Goal: Information Seeking & Learning: Learn about a topic

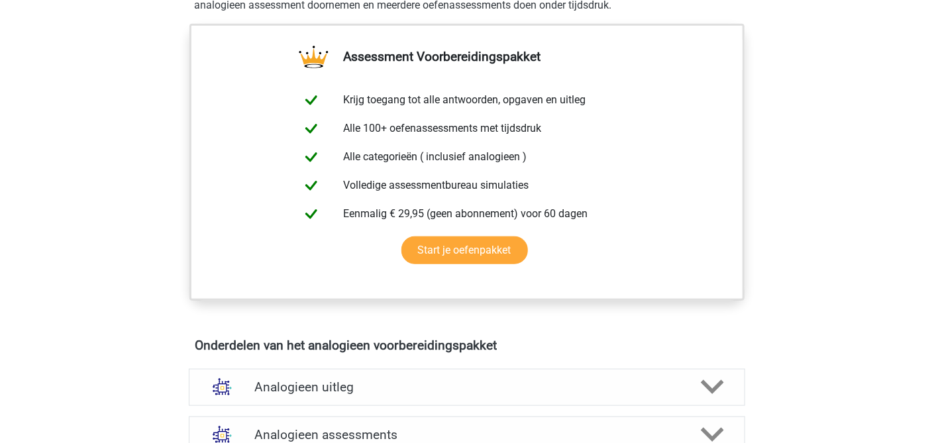
scroll to position [663, 0]
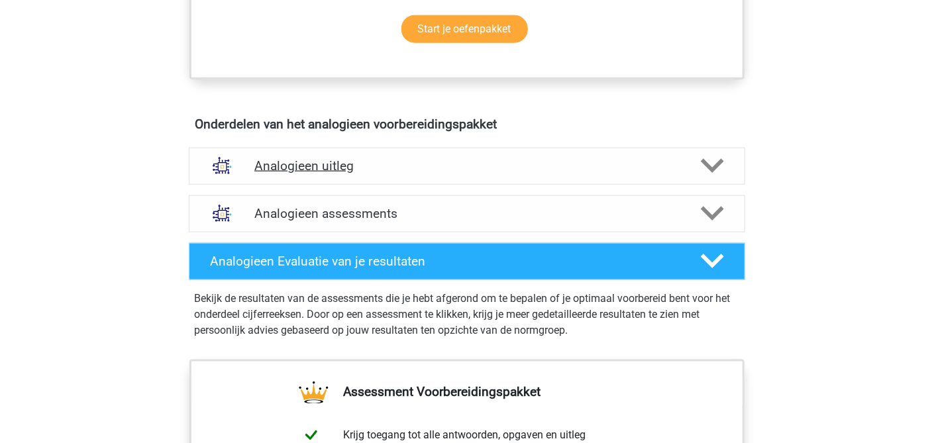
click at [713, 158] on icon at bounding box center [712, 165] width 23 height 23
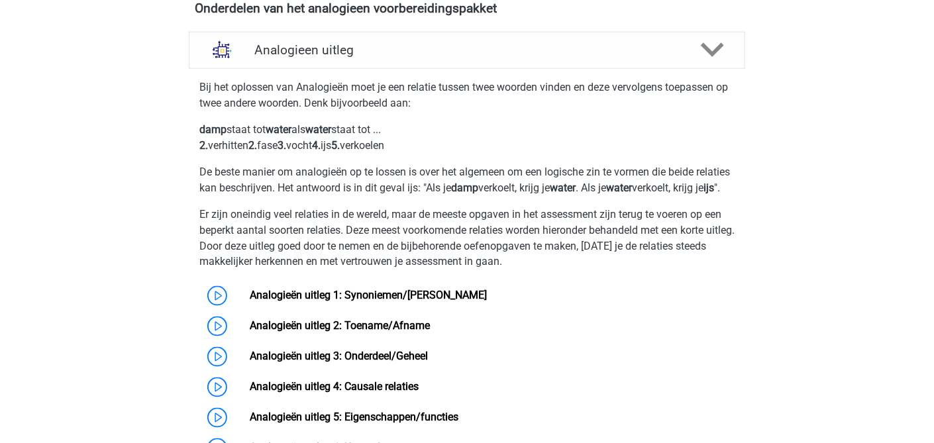
scroll to position [999, 0]
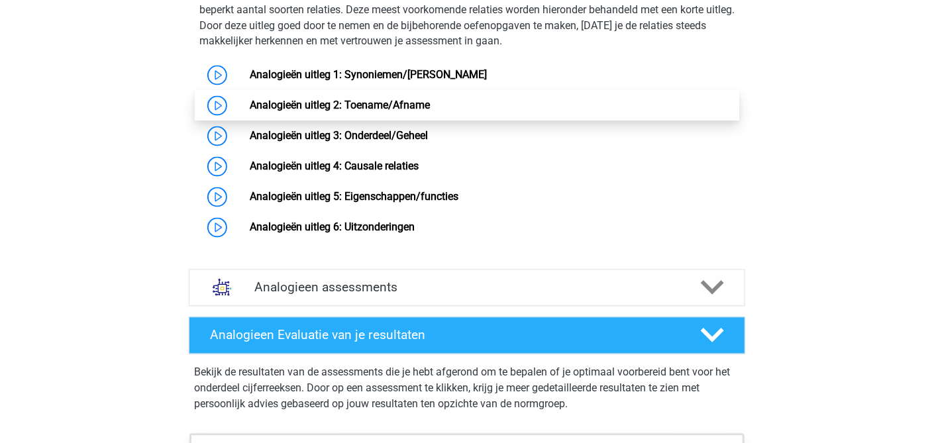
click at [415, 111] on link "Analogieën uitleg 2: Toename/Afname" at bounding box center [340, 105] width 180 height 13
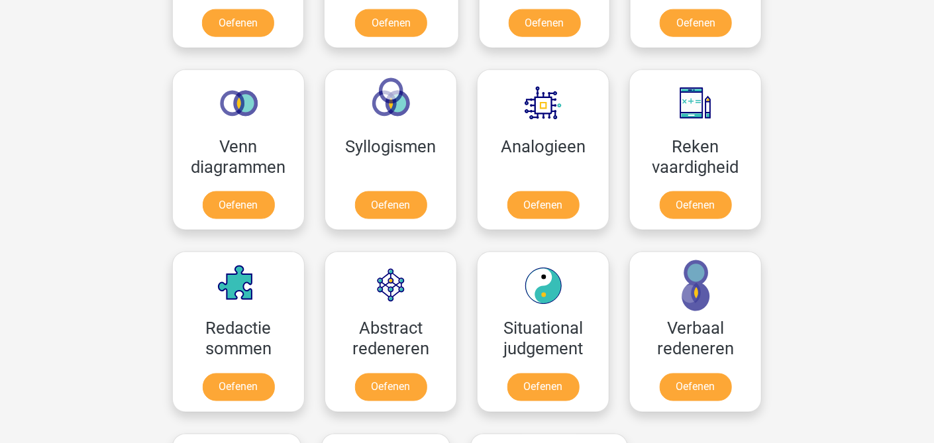
scroll to position [514, 0]
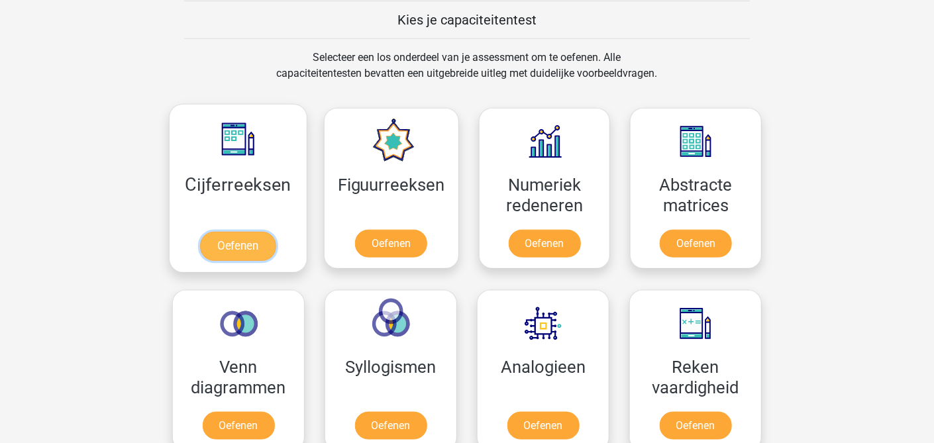
click at [249, 241] on link "Oefenen" at bounding box center [238, 246] width 76 height 29
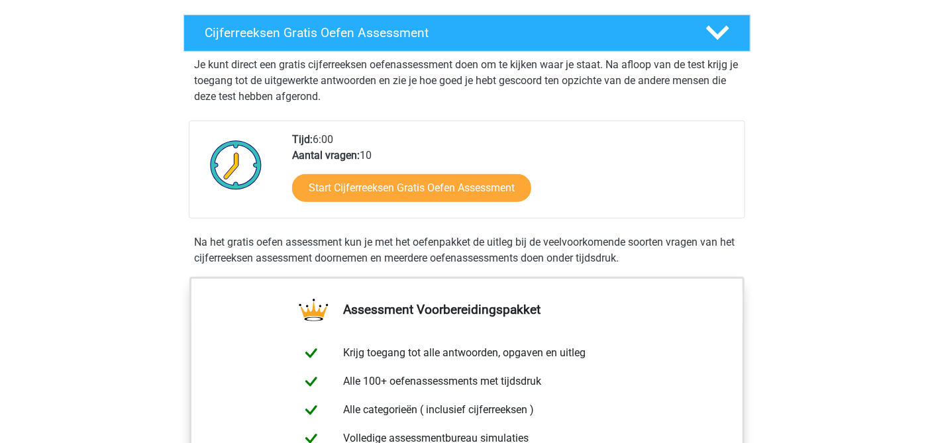
scroll to position [221, 0]
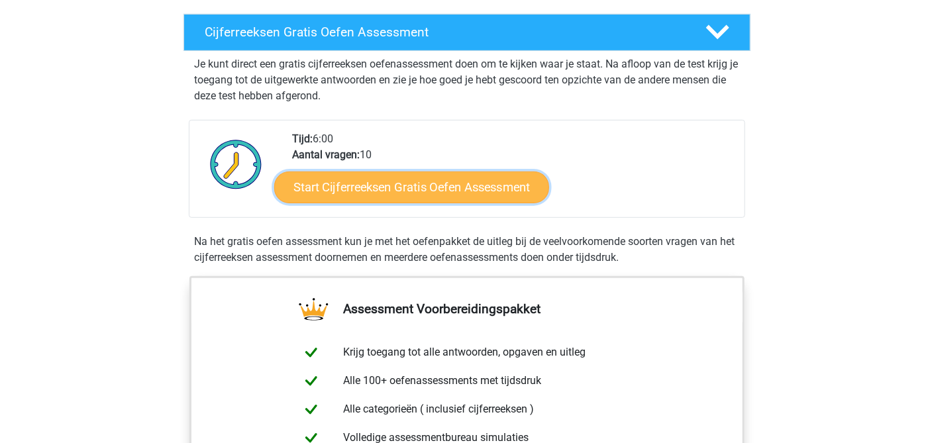
click at [440, 203] on link "Start Cijferreeksen Gratis Oefen Assessment" at bounding box center [411, 187] width 275 height 32
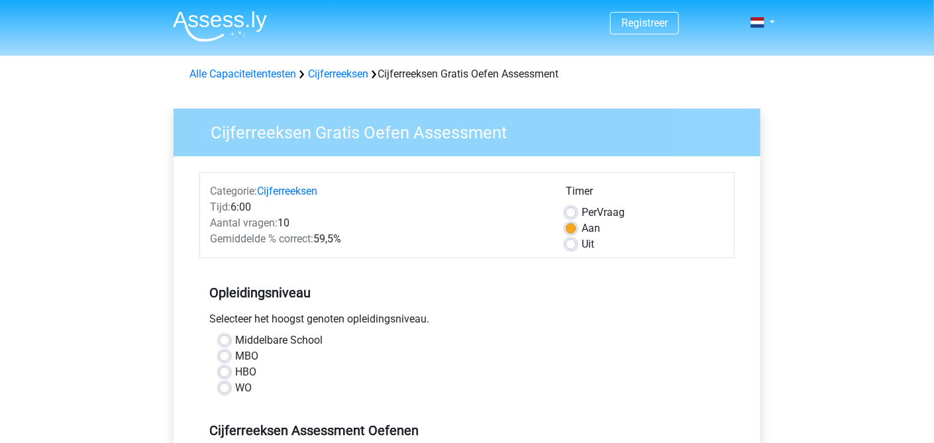
scroll to position [221, 0]
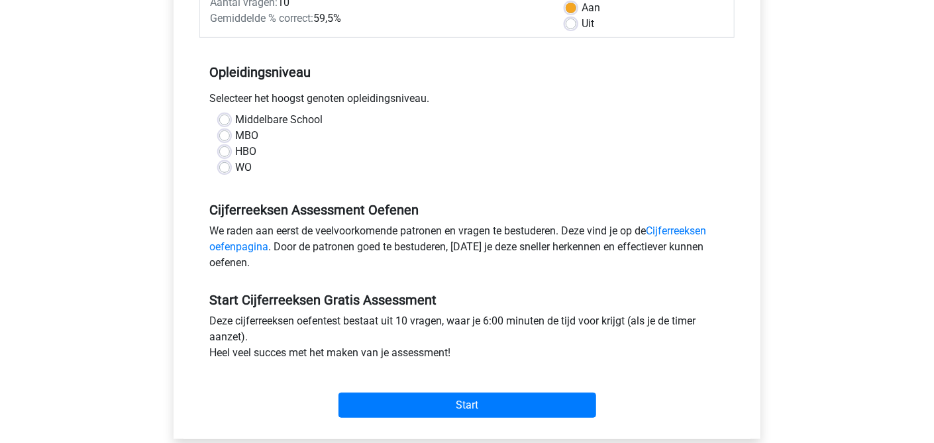
click at [246, 146] on label "HBO" at bounding box center [245, 152] width 21 height 16
click at [230, 146] on input "HBO" at bounding box center [224, 150] width 11 height 13
radio input "true"
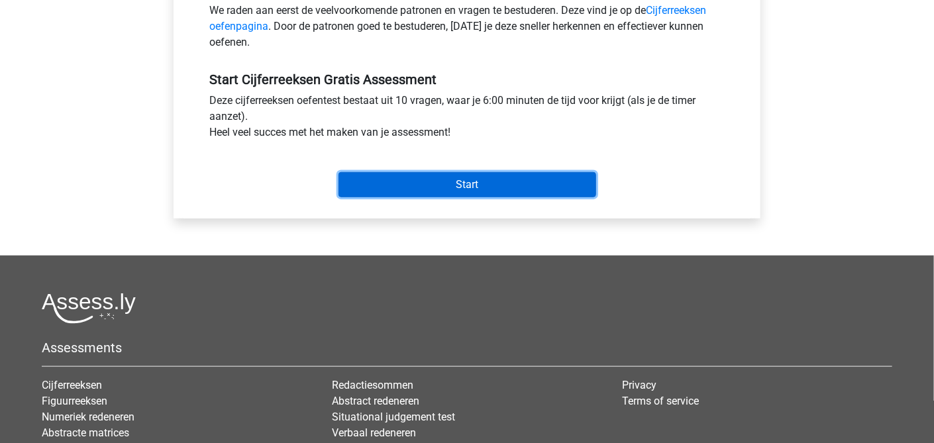
click at [459, 180] on input "Start" at bounding box center [468, 184] width 258 height 25
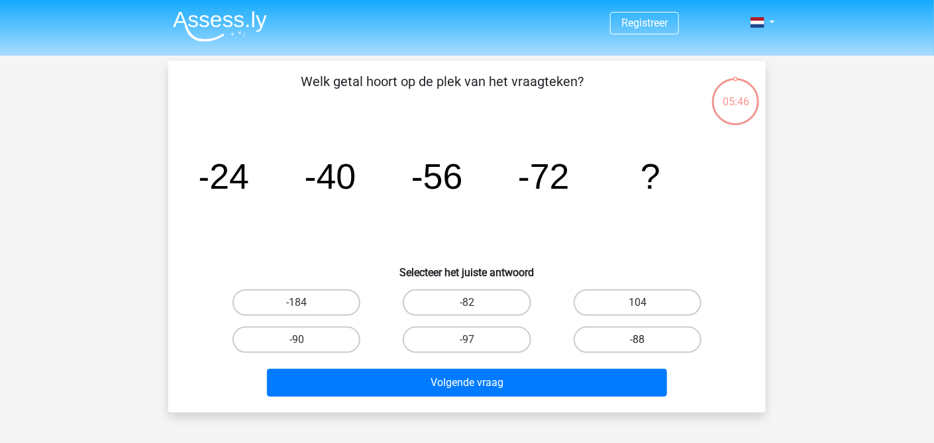
click at [617, 335] on label "-88" at bounding box center [638, 340] width 128 height 27
click at [638, 340] on input "-88" at bounding box center [642, 344] width 9 height 9
radio input "true"
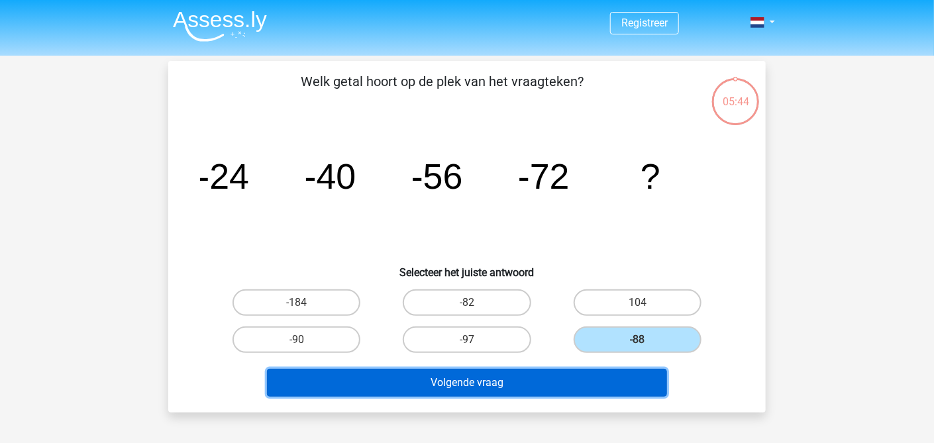
click at [494, 379] on button "Volgende vraag" at bounding box center [467, 383] width 401 height 28
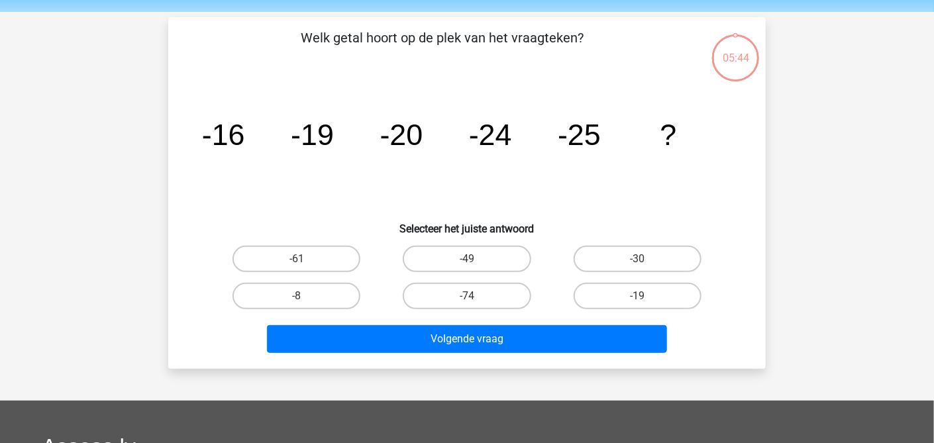
scroll to position [61, 0]
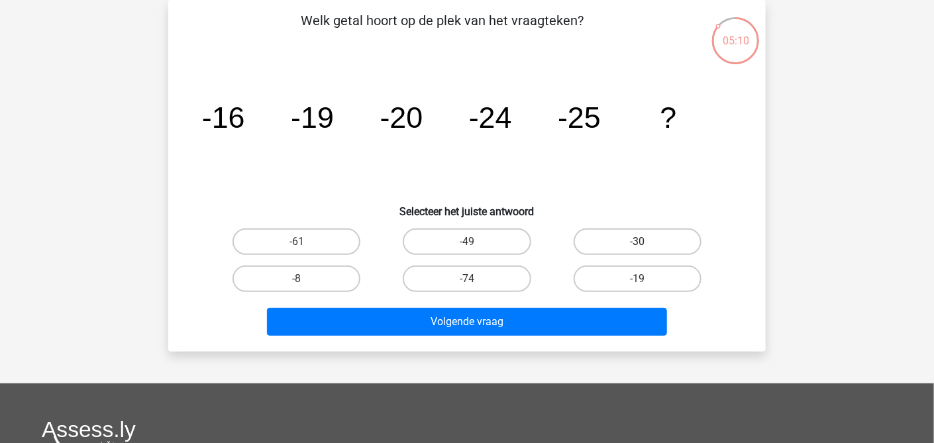
click at [654, 239] on label "-30" at bounding box center [638, 242] width 128 height 27
click at [646, 242] on input "-30" at bounding box center [642, 246] width 9 height 9
radio input "true"
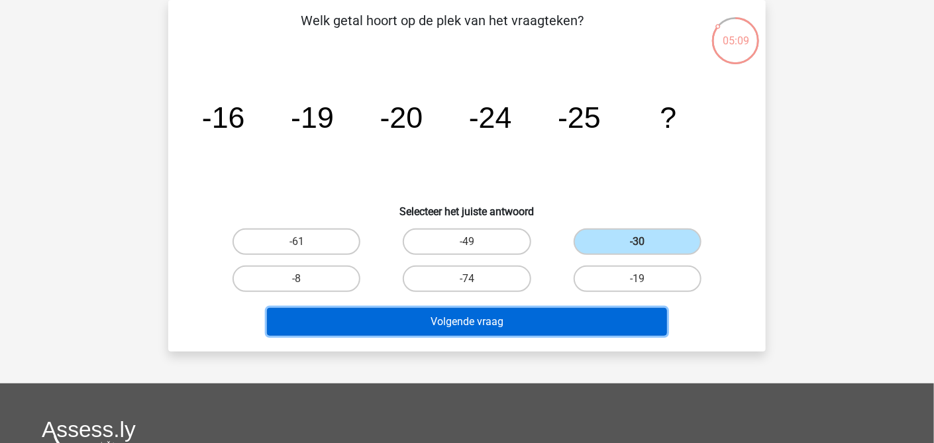
click at [508, 320] on button "Volgende vraag" at bounding box center [467, 322] width 401 height 28
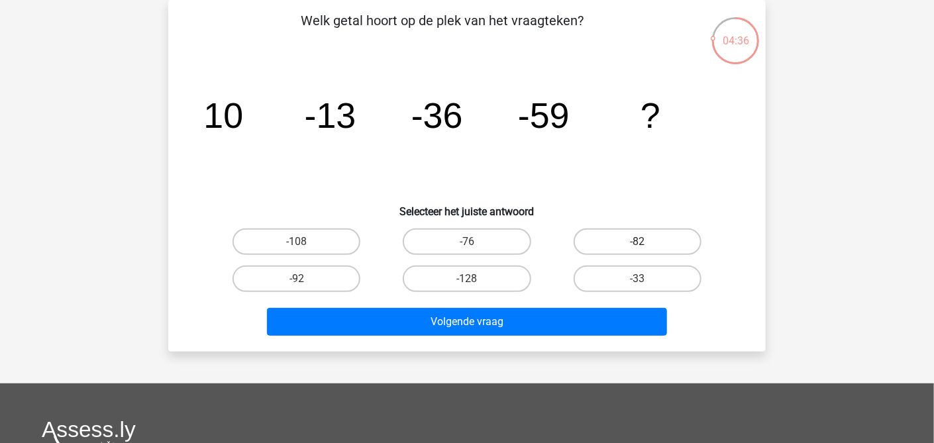
click at [617, 239] on label "-82" at bounding box center [638, 242] width 128 height 27
click at [638, 242] on input "-82" at bounding box center [642, 246] width 9 height 9
radio input "true"
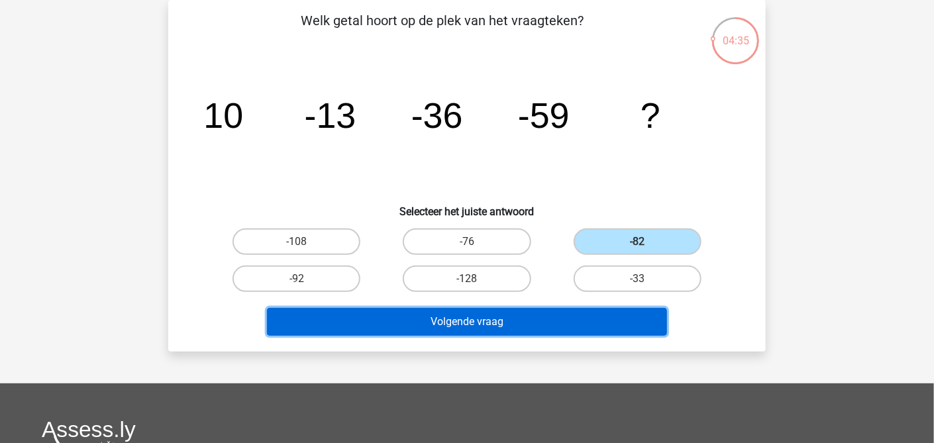
click at [500, 317] on button "Volgende vraag" at bounding box center [467, 322] width 401 height 28
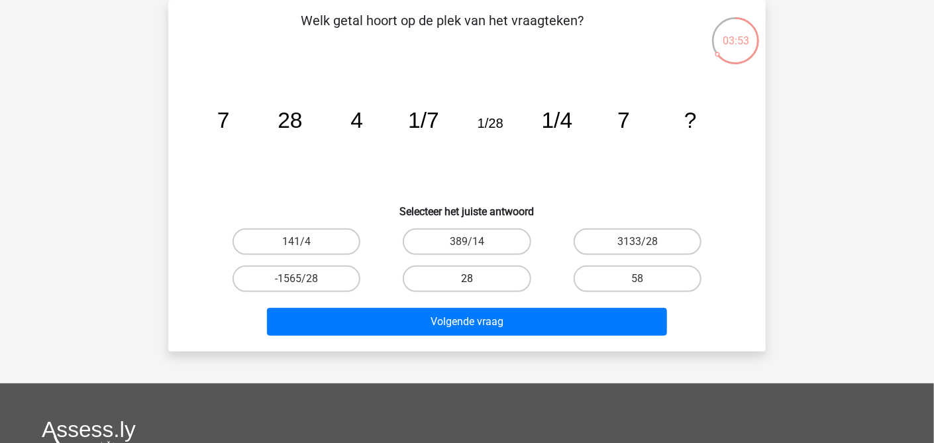
click at [478, 276] on label "28" at bounding box center [467, 279] width 128 height 27
click at [476, 279] on input "28" at bounding box center [471, 283] width 9 height 9
radio input "true"
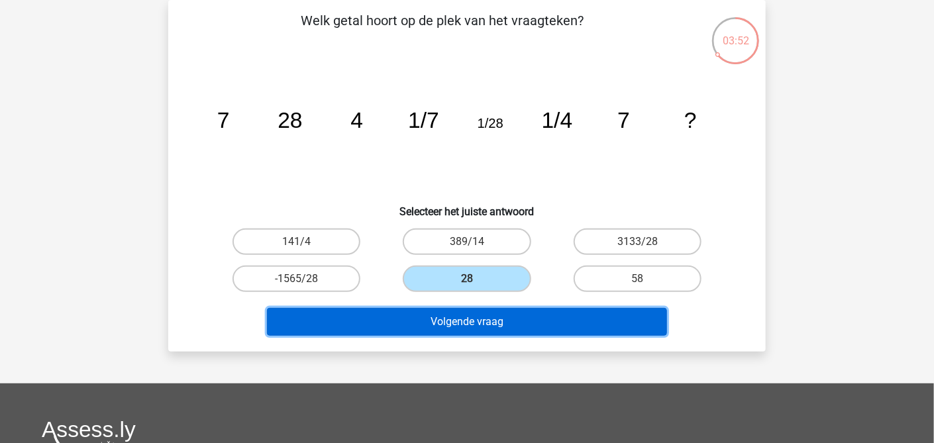
click at [482, 321] on button "Volgende vraag" at bounding box center [467, 322] width 401 height 28
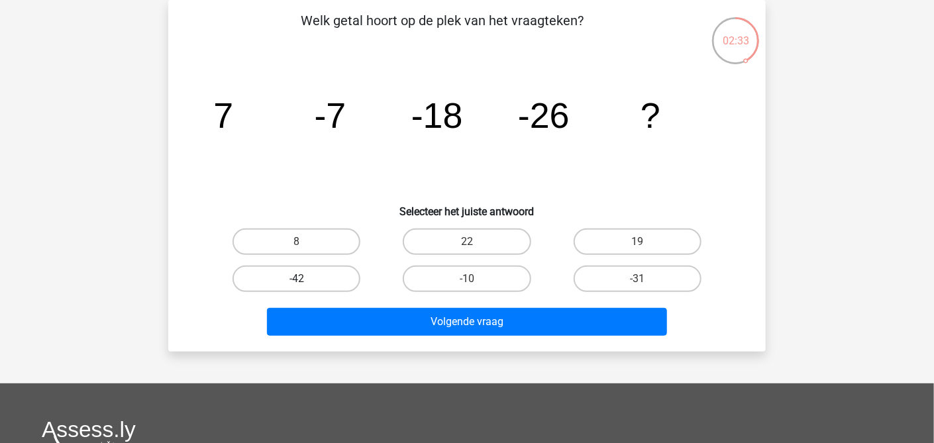
click at [323, 270] on label "-42" at bounding box center [297, 279] width 128 height 27
click at [306, 279] on input "-42" at bounding box center [301, 283] width 9 height 9
radio input "true"
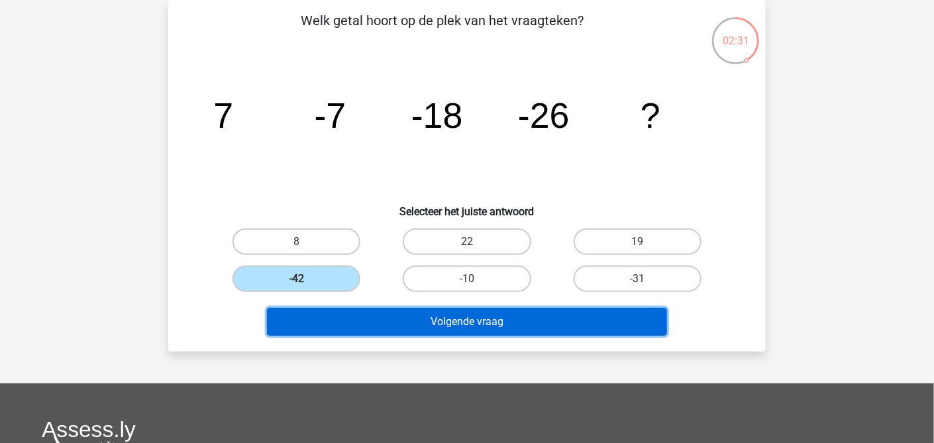
click at [481, 319] on button "Volgende vraag" at bounding box center [467, 322] width 401 height 28
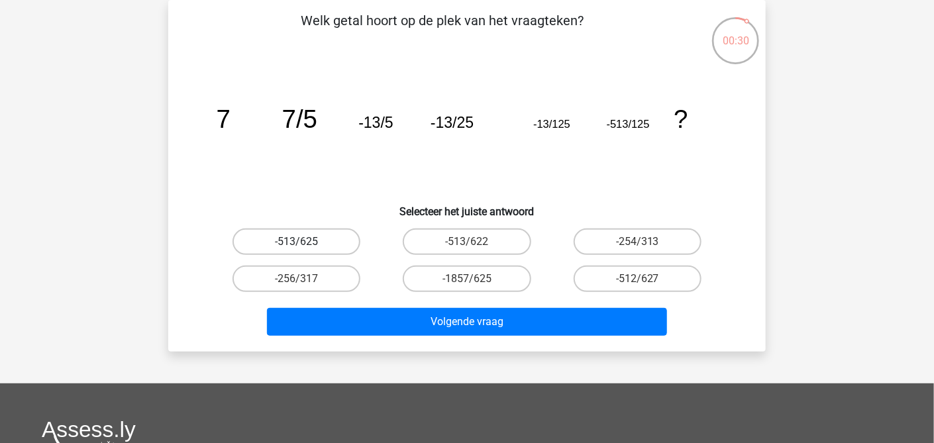
click at [321, 239] on label "-513/625" at bounding box center [297, 242] width 128 height 27
click at [306, 242] on input "-513/625" at bounding box center [301, 246] width 9 height 9
radio input "true"
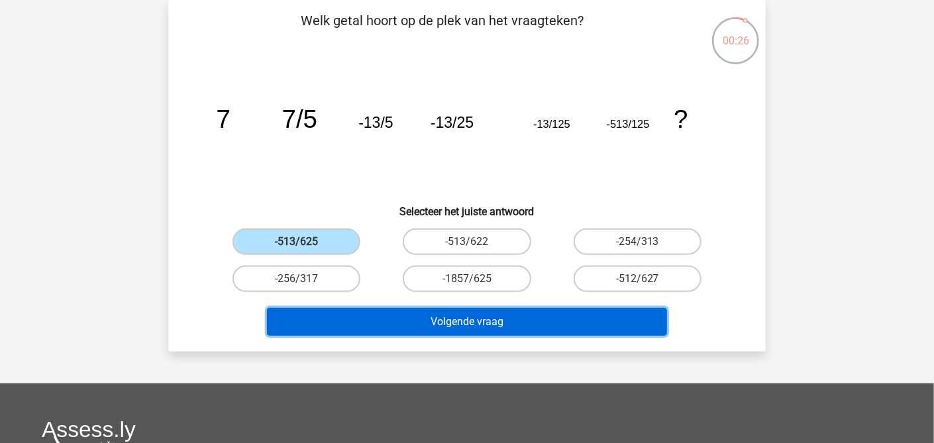
click at [457, 321] on button "Volgende vraag" at bounding box center [467, 322] width 401 height 28
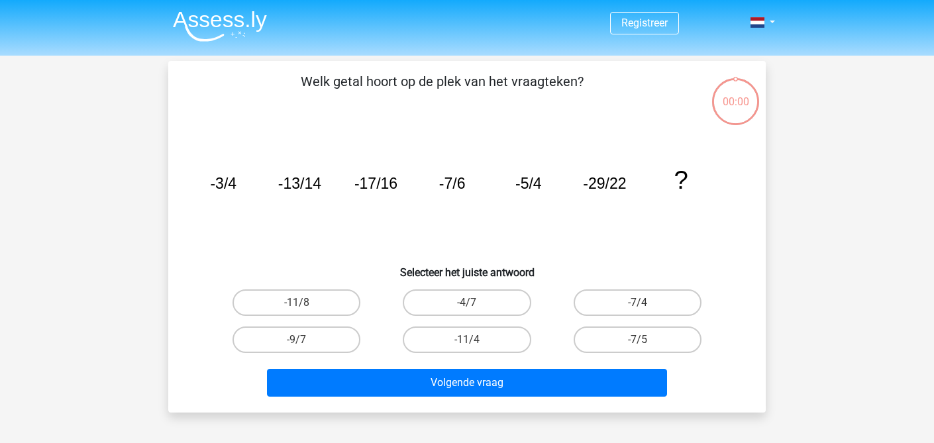
scroll to position [61, 0]
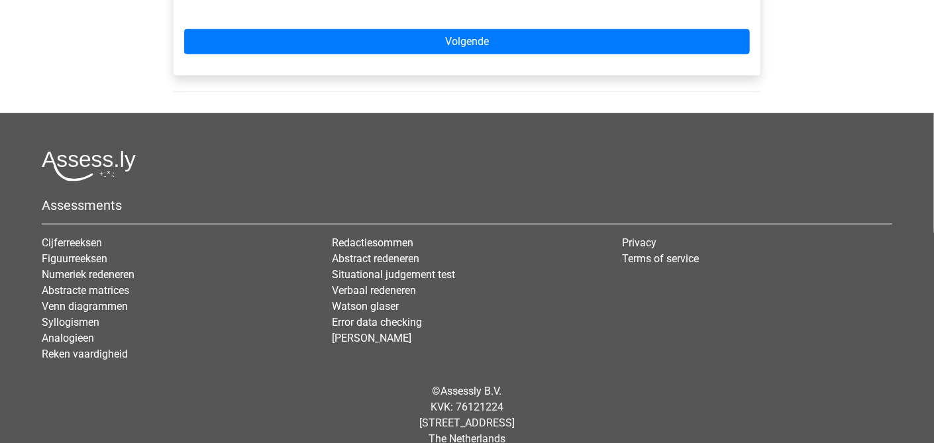
scroll to position [221, 0]
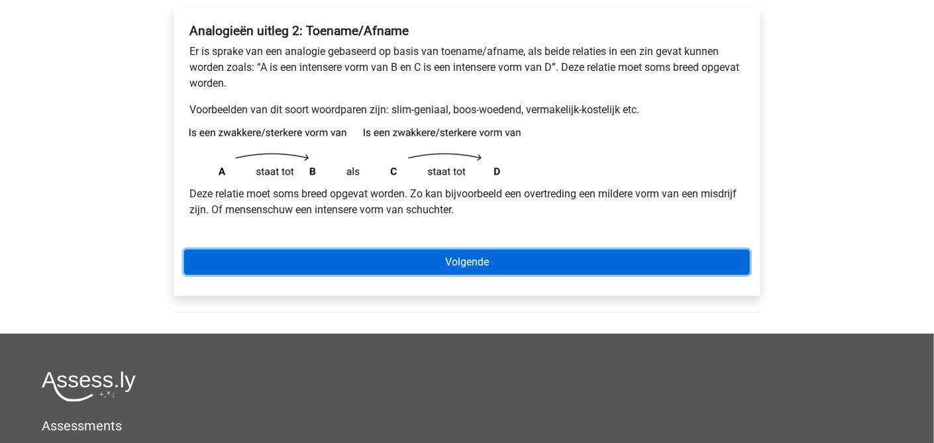
click at [465, 252] on link "Volgende" at bounding box center [467, 262] width 566 height 25
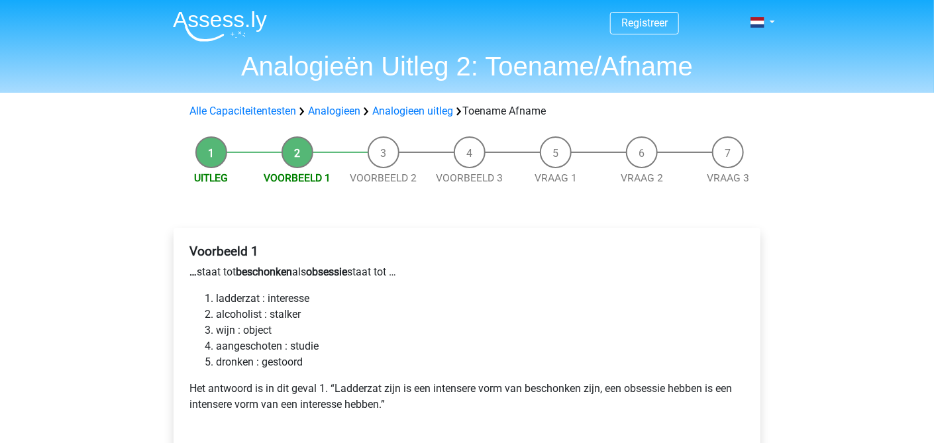
scroll to position [221, 0]
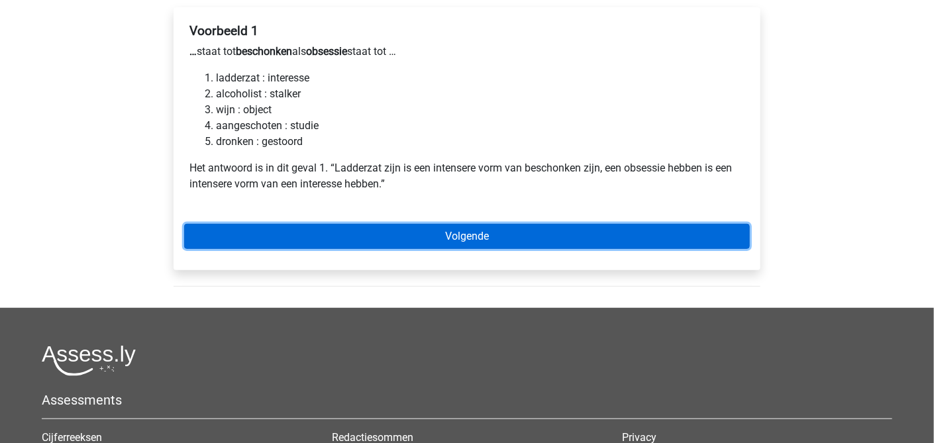
click at [471, 233] on link "Volgende" at bounding box center [467, 236] width 566 height 25
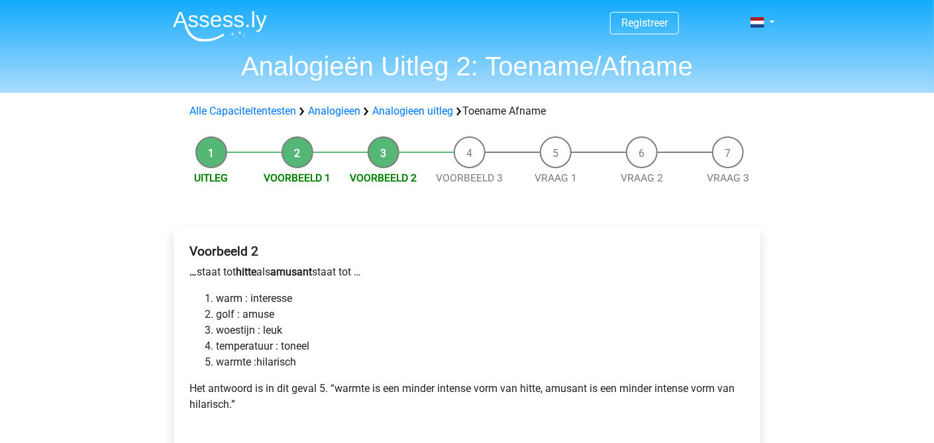
scroll to position [221, 0]
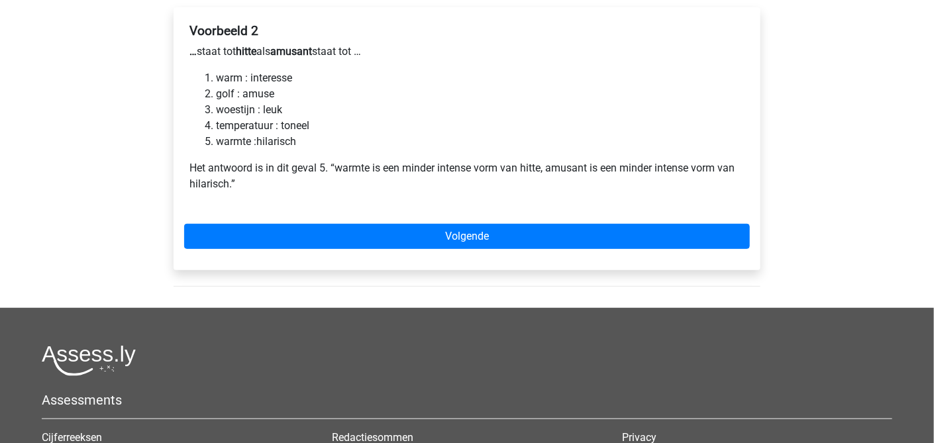
click at [226, 139] on li "warmte :hilarisch" at bounding box center [480, 142] width 529 height 16
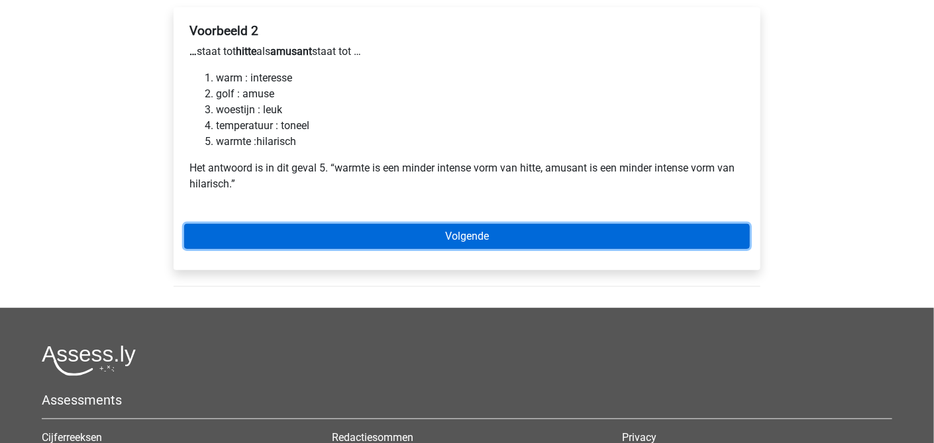
click at [465, 236] on link "Volgende" at bounding box center [467, 236] width 566 height 25
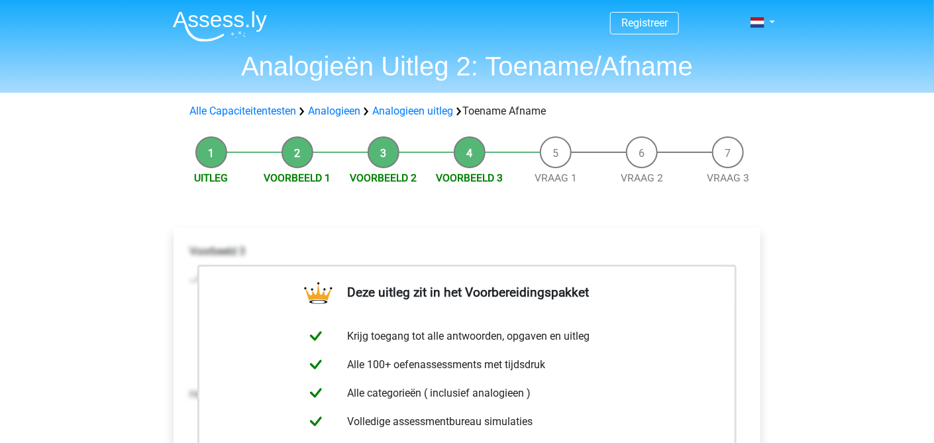
scroll to position [221, 0]
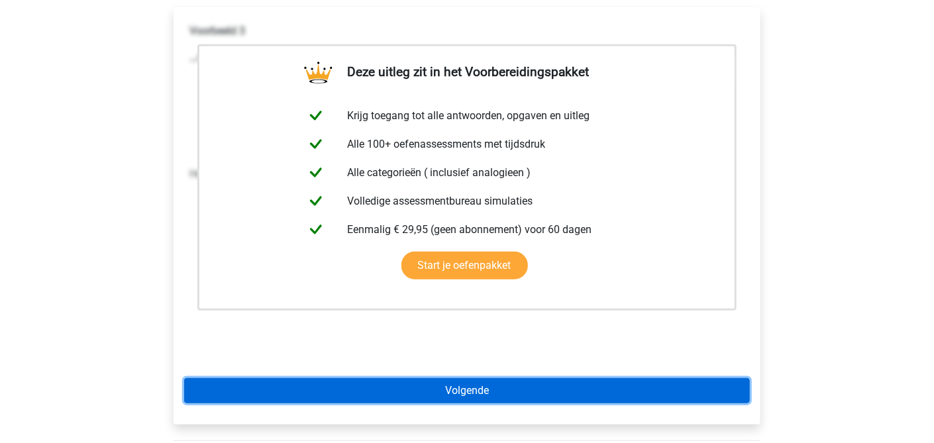
click at [482, 393] on link "Volgende" at bounding box center [467, 390] width 566 height 25
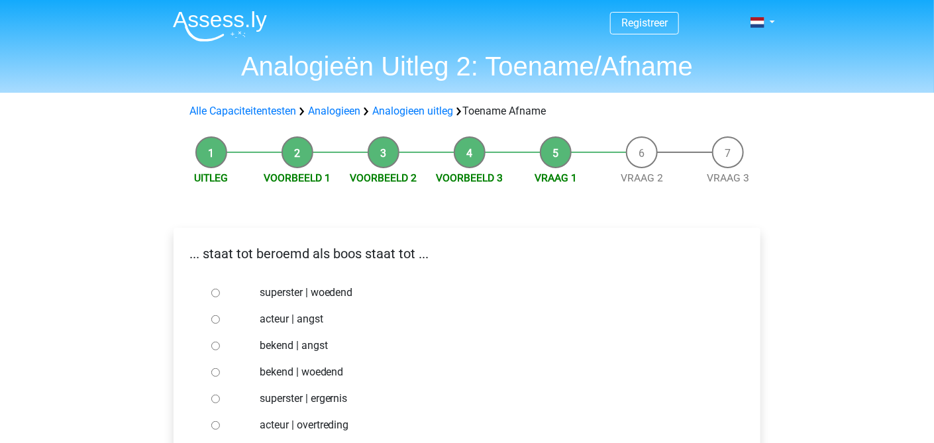
click at [215, 373] on input "bekend | woedend" at bounding box center [215, 372] width 9 height 9
radio input "true"
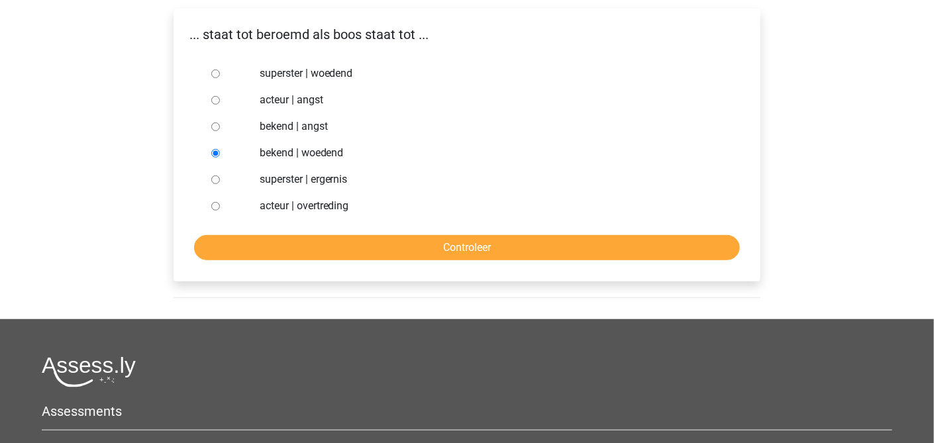
scroll to position [221, 0]
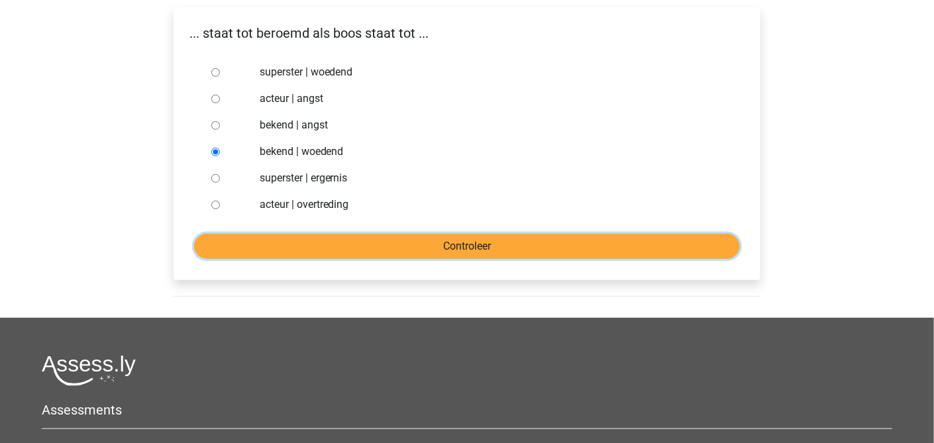
click at [466, 247] on input "Controleer" at bounding box center [467, 246] width 546 height 25
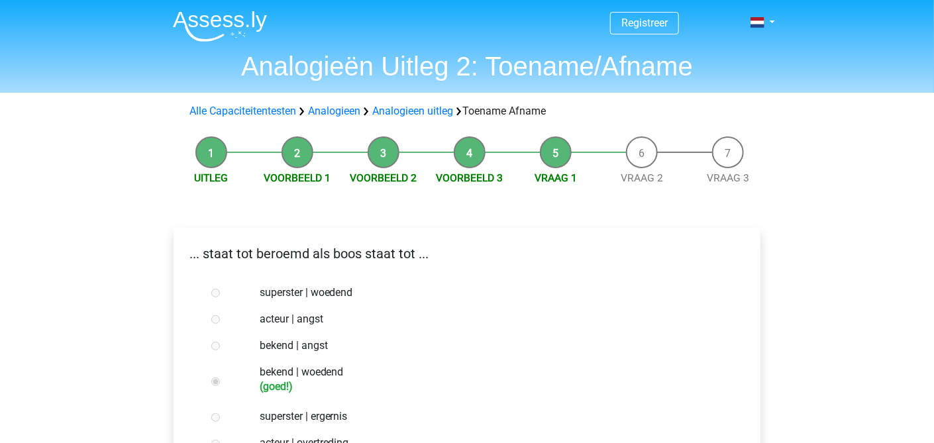
scroll to position [221, 0]
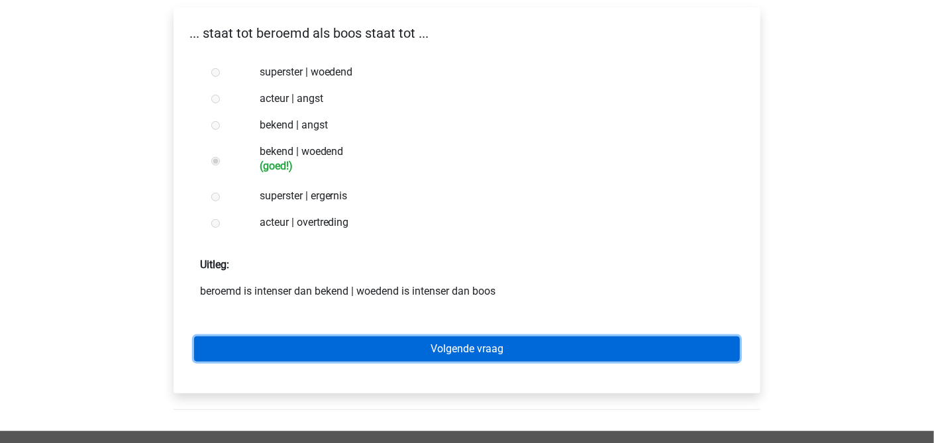
click at [476, 353] on link "Volgende vraag" at bounding box center [467, 349] width 546 height 25
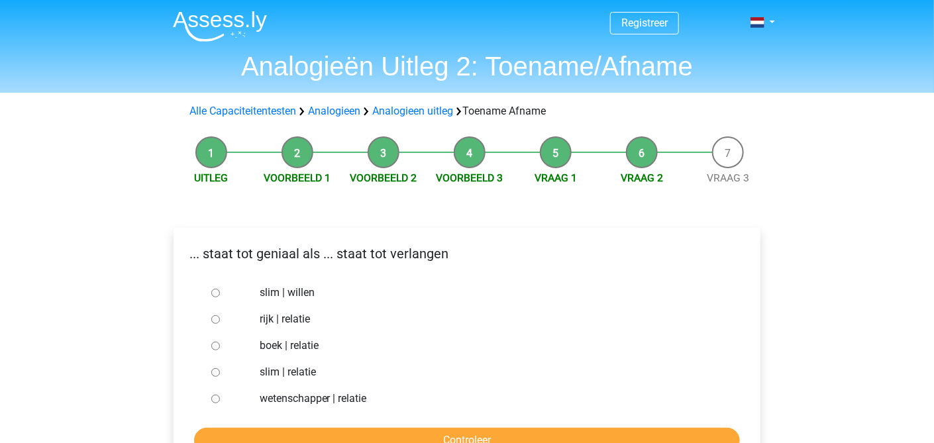
click at [293, 288] on label "slim | willen" at bounding box center [489, 293] width 459 height 16
click at [220, 289] on input "slim | willen" at bounding box center [215, 293] width 9 height 9
radio input "true"
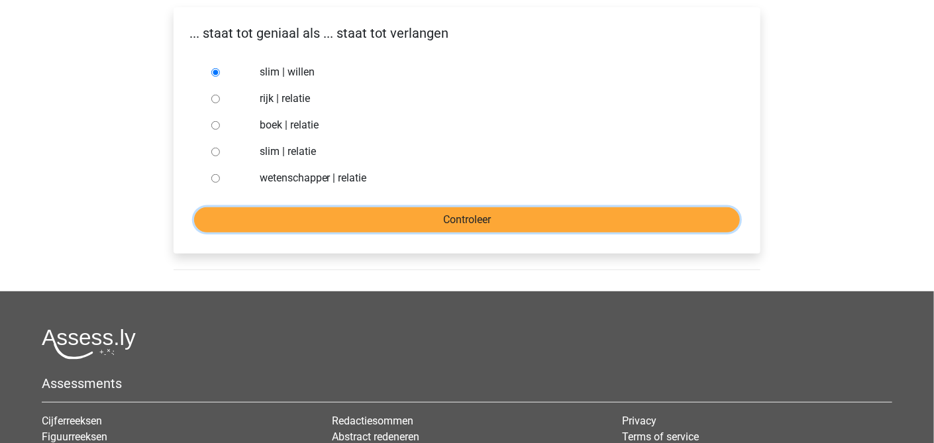
click at [482, 213] on input "Controleer" at bounding box center [467, 219] width 546 height 25
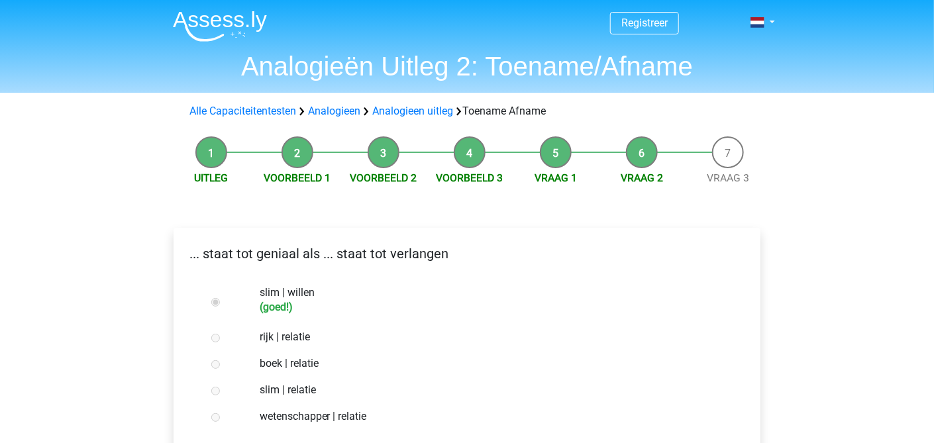
scroll to position [221, 0]
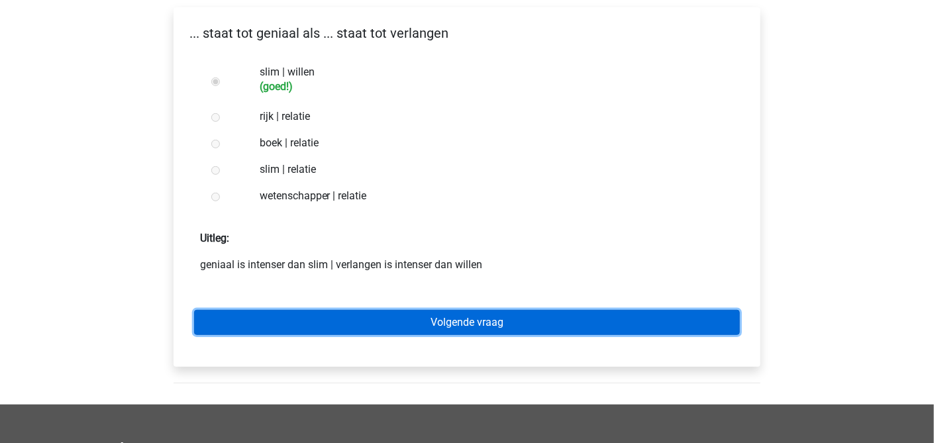
click at [461, 323] on link "Volgende vraag" at bounding box center [467, 322] width 546 height 25
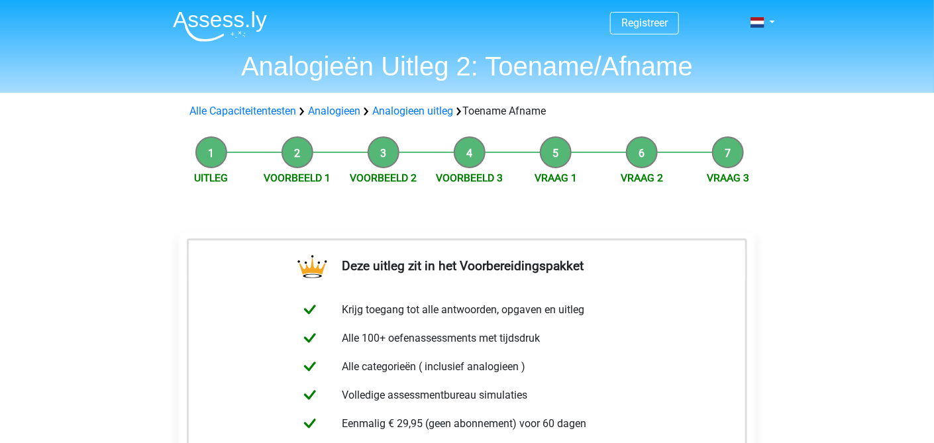
scroll to position [221, 0]
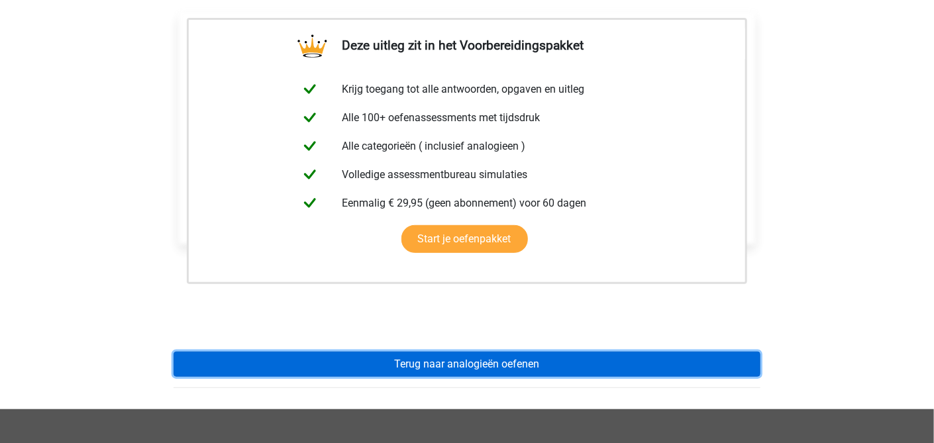
click at [504, 363] on link "Terug naar analogieën oefenen" at bounding box center [467, 364] width 587 height 25
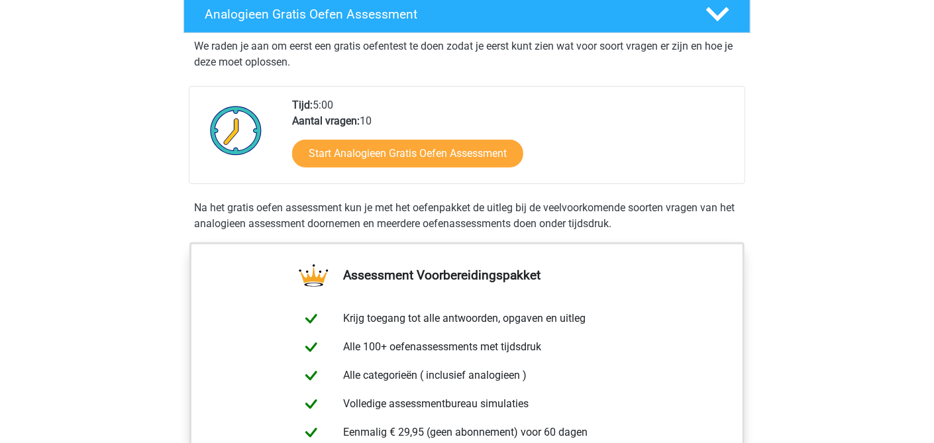
scroll to position [221, 0]
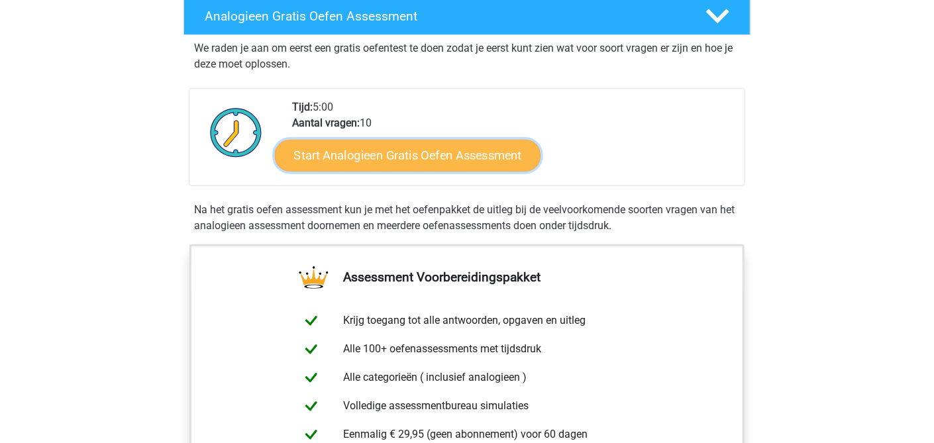
click at [385, 156] on link "Start Analogieen Gratis Oefen Assessment" at bounding box center [408, 155] width 266 height 32
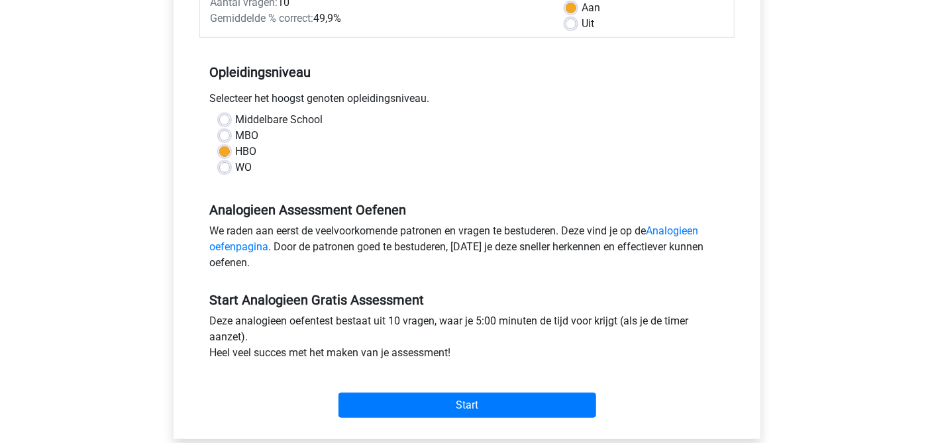
scroll to position [441, 0]
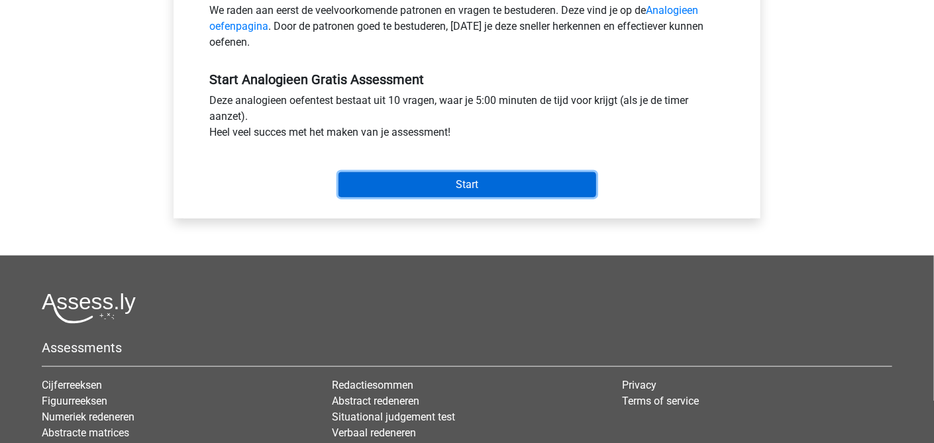
click at [472, 177] on input "Start" at bounding box center [468, 184] width 258 height 25
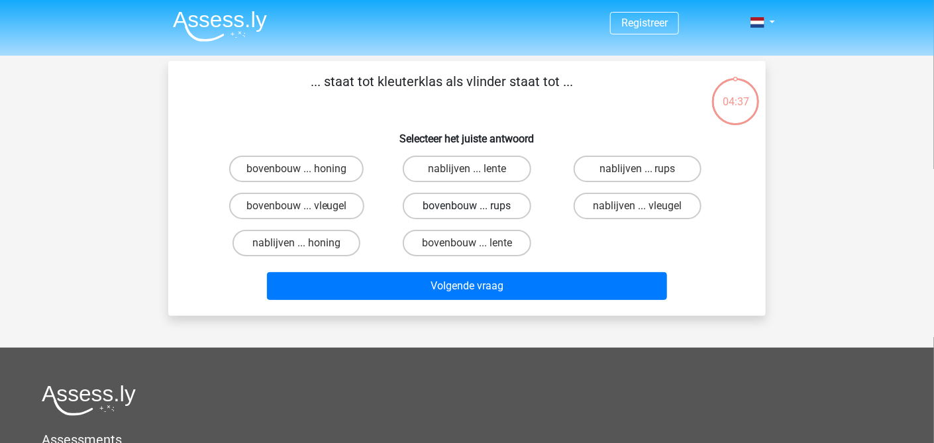
click at [461, 201] on label "bovenbouw ... rups" at bounding box center [467, 206] width 128 height 27
click at [467, 206] on input "bovenbouw ... rups" at bounding box center [471, 210] width 9 height 9
radio input "true"
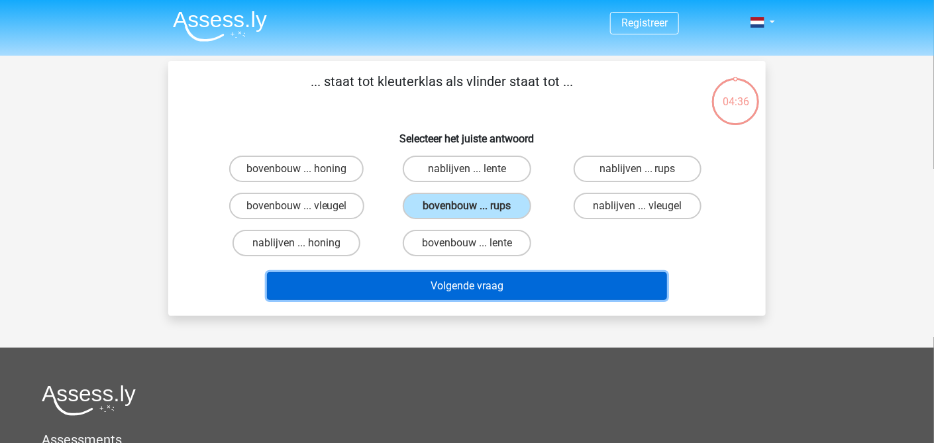
click at [471, 286] on button "Volgende vraag" at bounding box center [467, 286] width 401 height 28
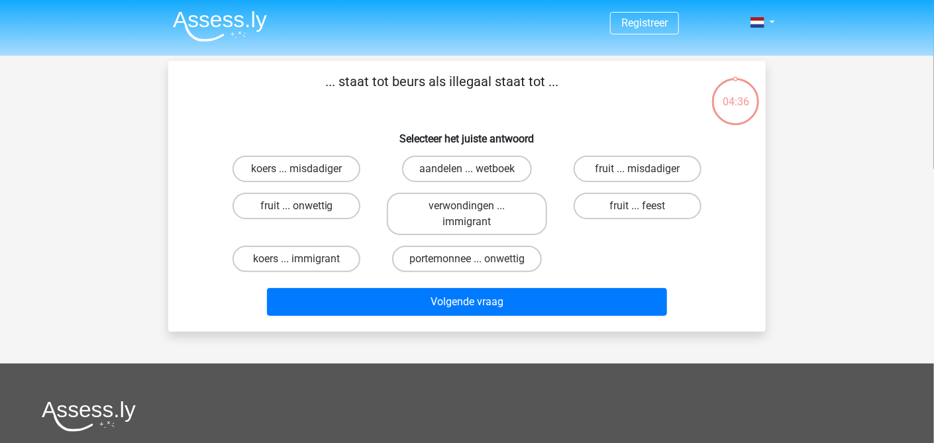
scroll to position [61, 0]
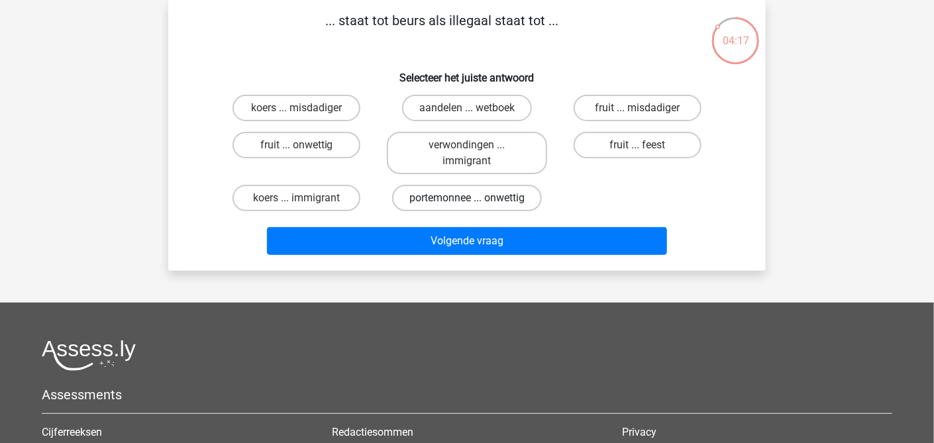
click at [469, 194] on label "portemonnee ... onwettig" at bounding box center [467, 198] width 150 height 27
click at [469, 198] on input "portemonnee ... onwettig" at bounding box center [471, 202] width 9 height 9
radio input "true"
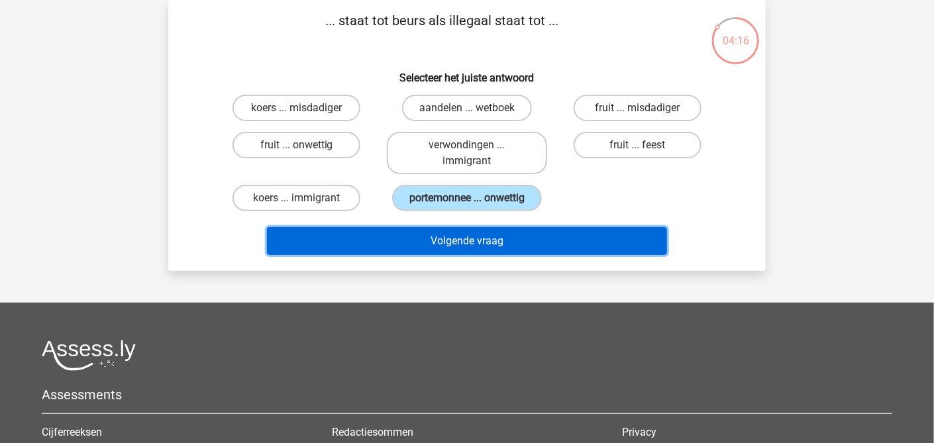
click at [455, 245] on button "Volgende vraag" at bounding box center [467, 241] width 401 height 28
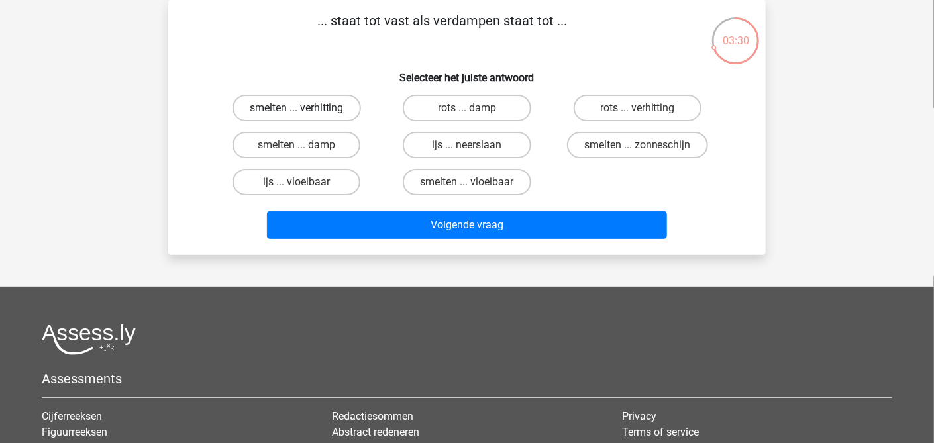
click at [327, 109] on label "smelten ... verhitting" at bounding box center [297, 108] width 129 height 27
click at [306, 109] on input "smelten ... verhitting" at bounding box center [301, 112] width 9 height 9
radio input "true"
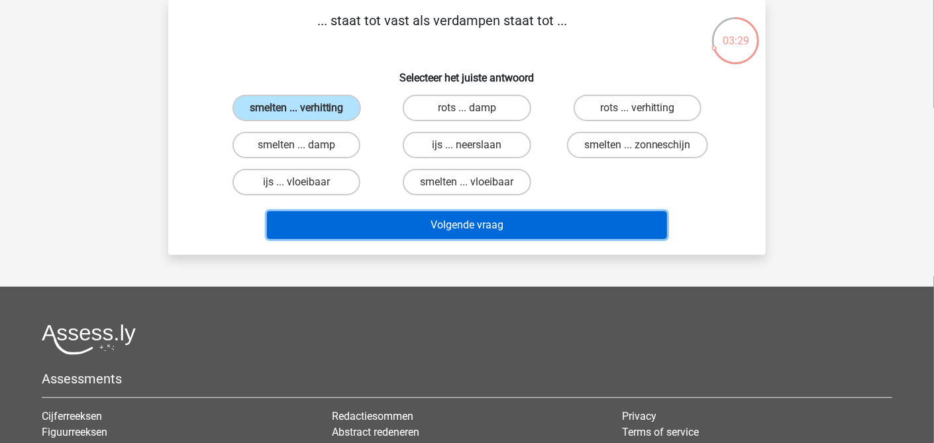
click at [478, 225] on button "Volgende vraag" at bounding box center [467, 225] width 401 height 28
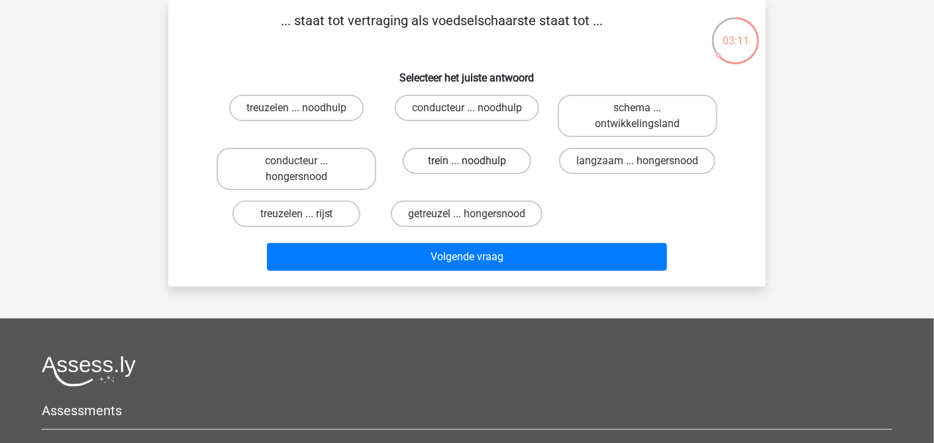
click at [451, 155] on label "trein ... noodhulp" at bounding box center [467, 161] width 128 height 27
click at [467, 161] on input "trein ... noodhulp" at bounding box center [471, 165] width 9 height 9
radio input "true"
click at [634, 161] on label "langzaam ... hongersnood" at bounding box center [637, 161] width 156 height 27
click at [638, 161] on input "langzaam ... hongersnood" at bounding box center [642, 165] width 9 height 9
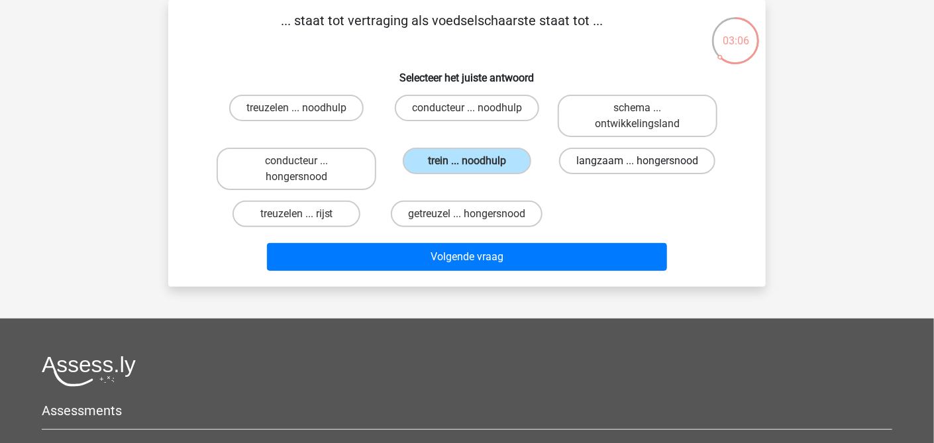
radio input "true"
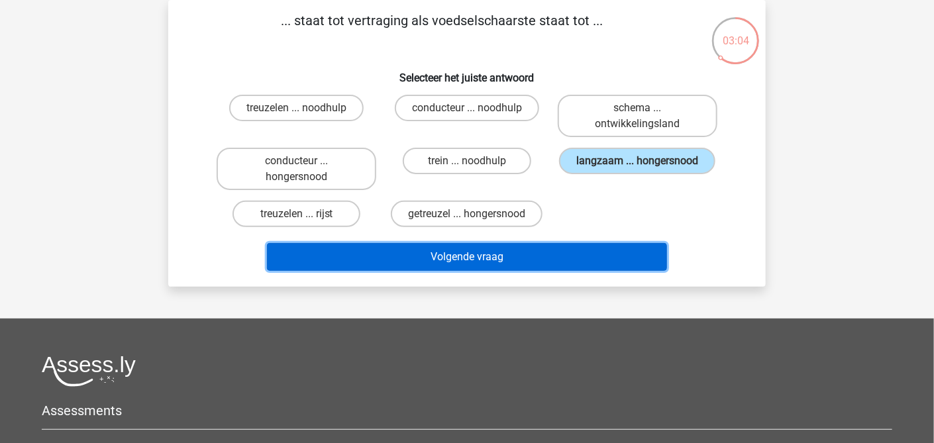
click at [470, 251] on button "Volgende vraag" at bounding box center [467, 257] width 401 height 28
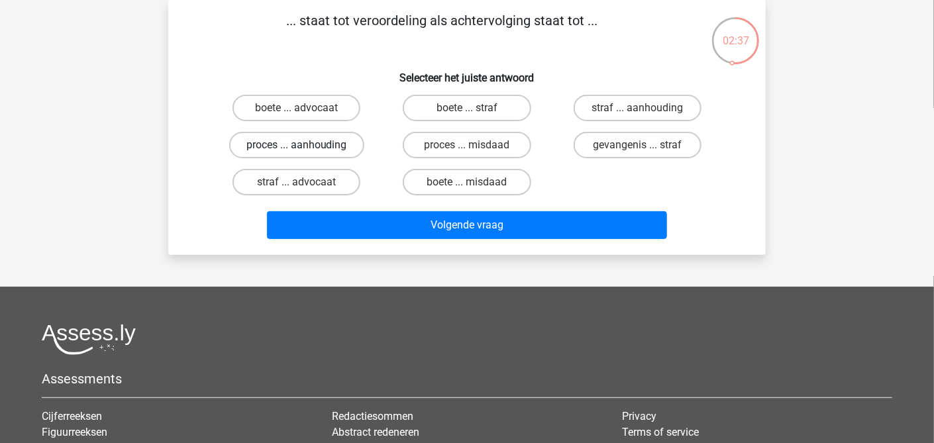
click at [342, 146] on label "proces ... aanhouding" at bounding box center [296, 145] width 135 height 27
click at [306, 146] on input "proces ... aanhouding" at bounding box center [301, 149] width 9 height 9
radio input "true"
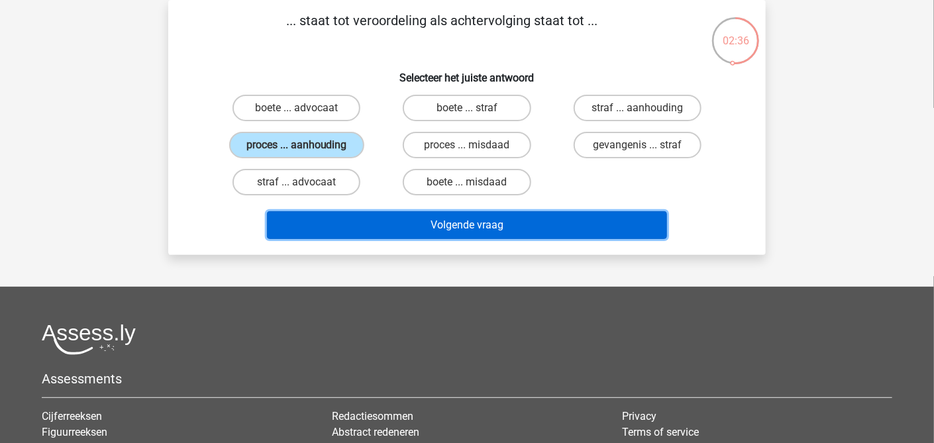
click at [451, 227] on button "Volgende vraag" at bounding box center [467, 225] width 401 height 28
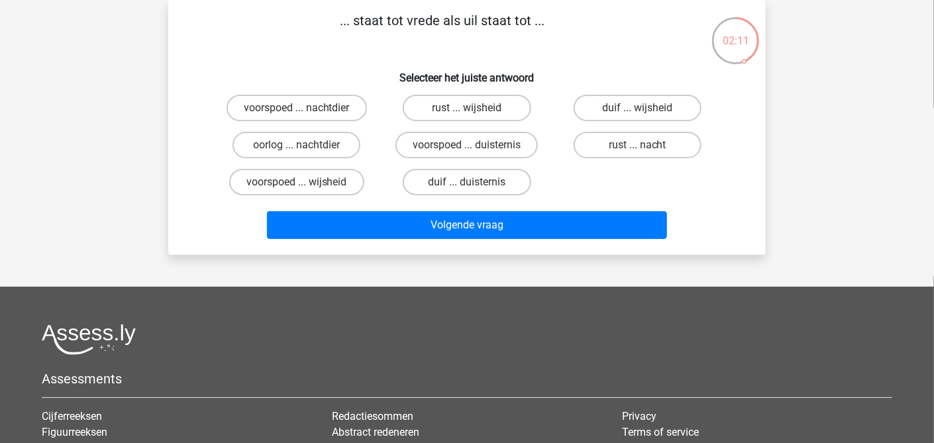
click at [475, 186] on input "duif ... duisternis" at bounding box center [471, 186] width 9 height 9
radio input "true"
click at [656, 109] on label "duif ... wijsheid" at bounding box center [638, 108] width 128 height 27
click at [646, 109] on input "duif ... wijsheid" at bounding box center [642, 112] width 9 height 9
radio input "true"
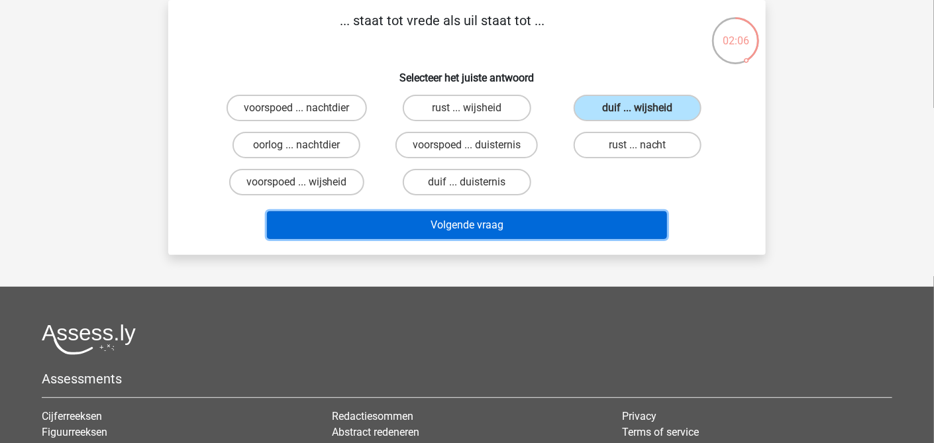
click at [507, 223] on button "Volgende vraag" at bounding box center [467, 225] width 401 height 28
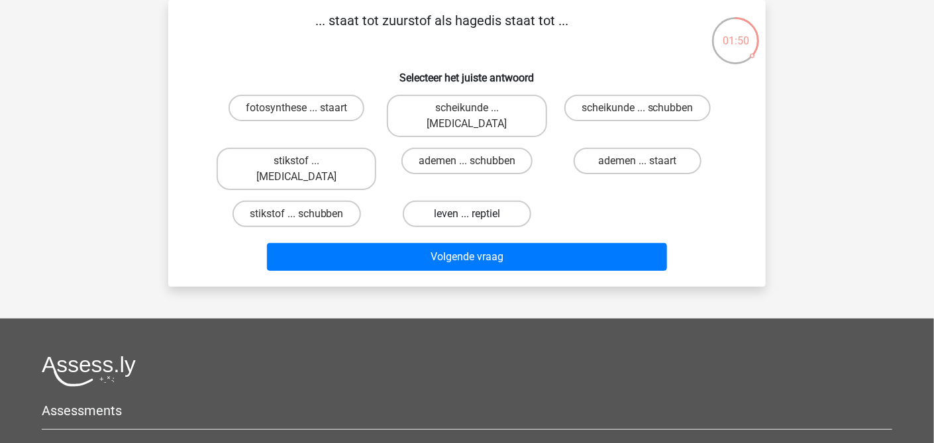
click at [466, 201] on label "leven ... reptiel" at bounding box center [467, 214] width 128 height 27
click at [467, 214] on input "leven ... reptiel" at bounding box center [471, 218] width 9 height 9
radio input "true"
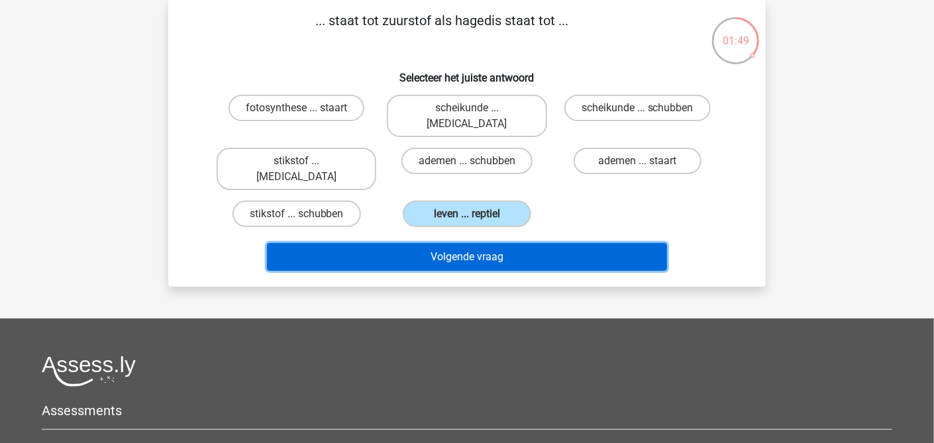
click at [471, 243] on button "Volgende vraag" at bounding box center [467, 257] width 401 height 28
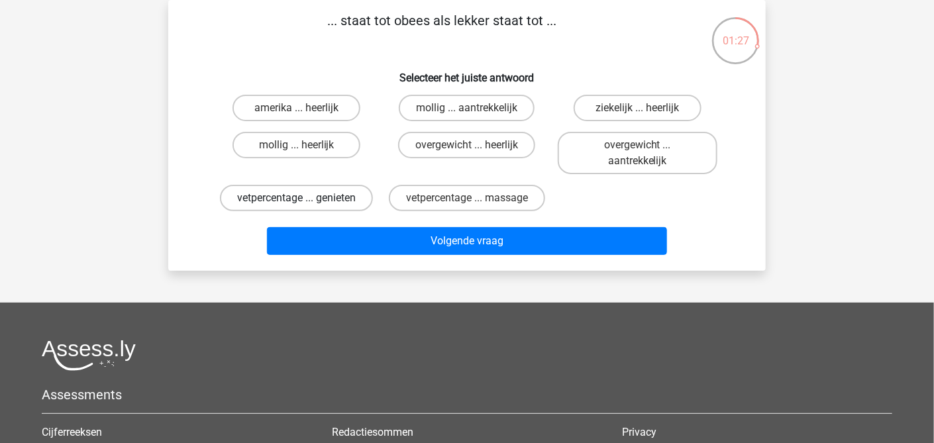
click at [321, 194] on label "vetpercentage ... genieten" at bounding box center [296, 198] width 153 height 27
click at [306, 198] on input "vetpercentage ... genieten" at bounding box center [301, 202] width 9 height 9
radio input "true"
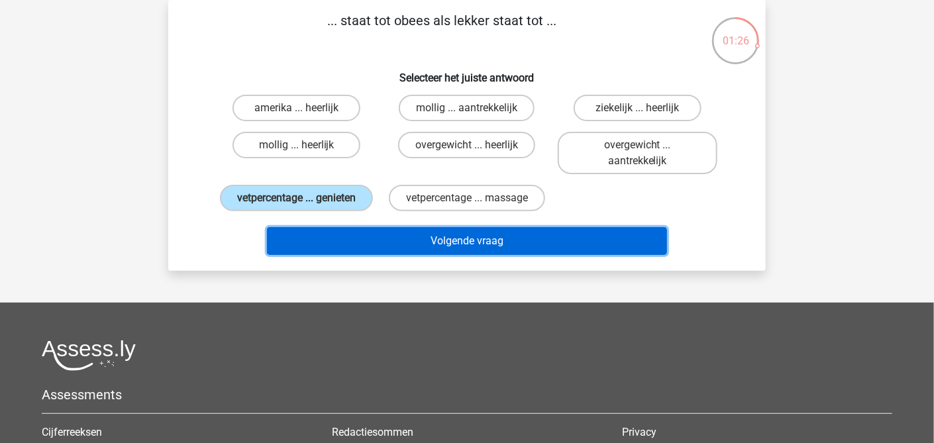
click at [444, 237] on button "Volgende vraag" at bounding box center [467, 241] width 401 height 28
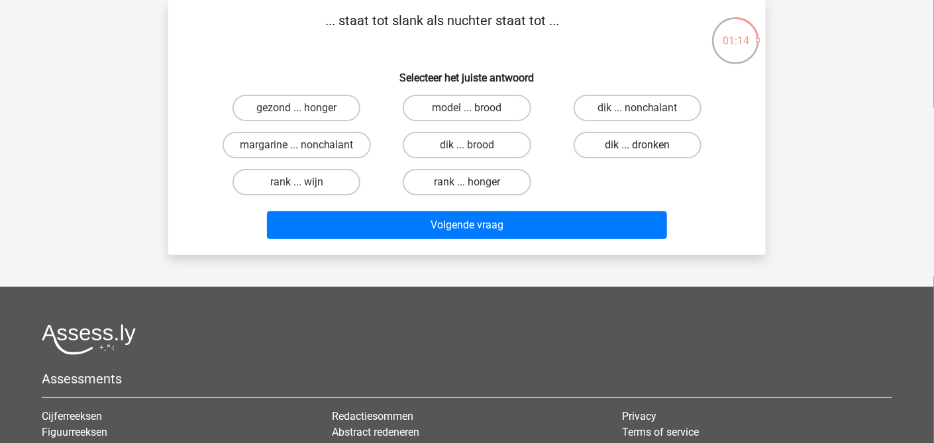
click at [593, 149] on label "dik ... dronken" at bounding box center [638, 145] width 128 height 27
click at [638, 149] on input "dik ... dronken" at bounding box center [642, 149] width 9 height 9
radio input "true"
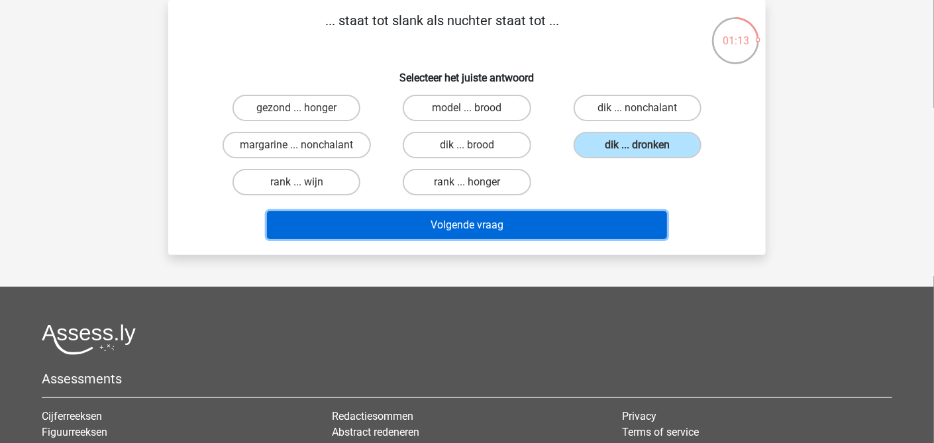
click at [500, 217] on button "Volgende vraag" at bounding box center [467, 225] width 401 height 28
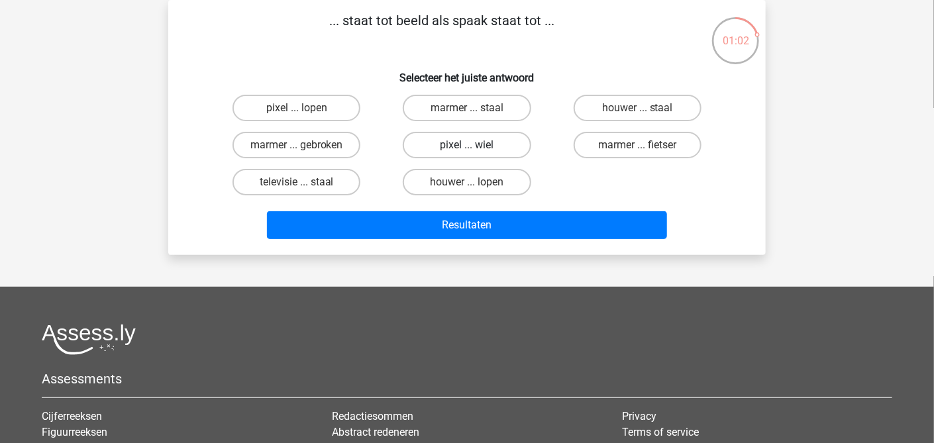
click at [510, 146] on label "pixel ... wiel" at bounding box center [467, 145] width 128 height 27
click at [476, 146] on input "pixel ... wiel" at bounding box center [471, 149] width 9 height 9
radio input "true"
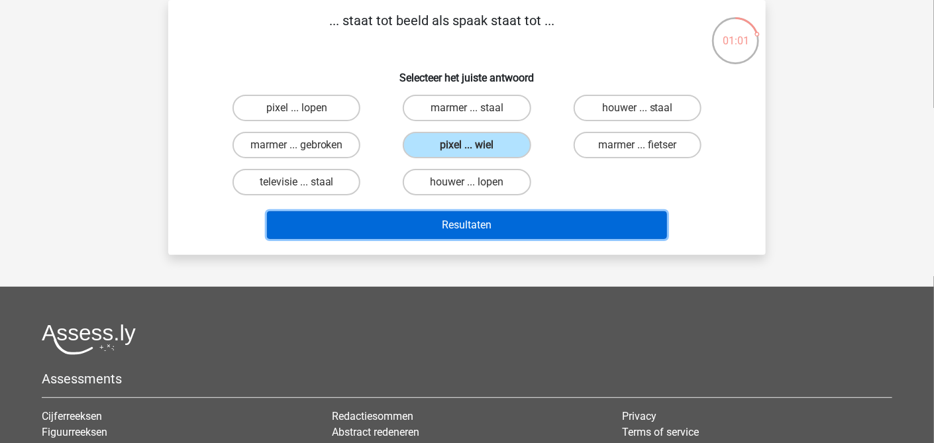
click at [539, 219] on button "Resultaten" at bounding box center [467, 225] width 401 height 28
